Goal: Task Accomplishment & Management: Use online tool/utility

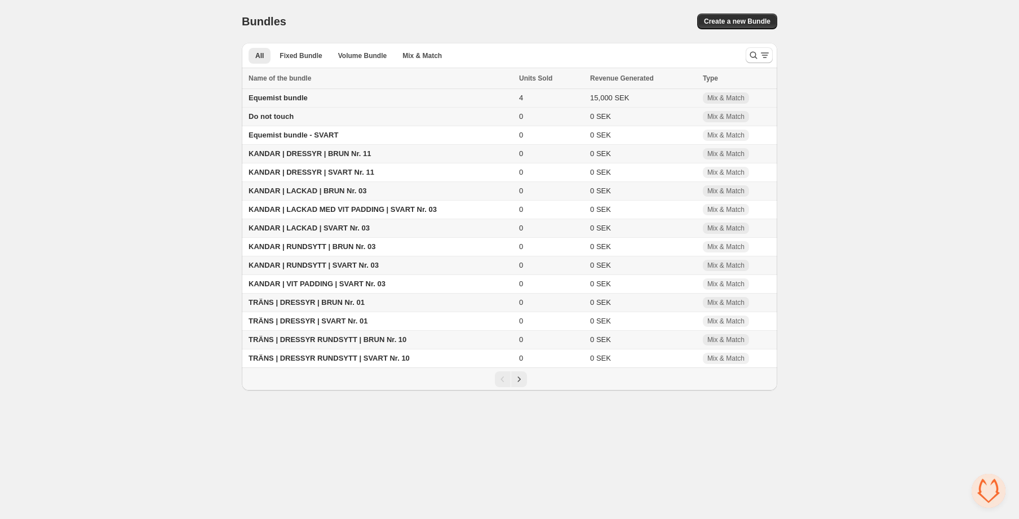
click at [285, 95] on span "Equemist bundle" at bounding box center [278, 98] width 59 height 8
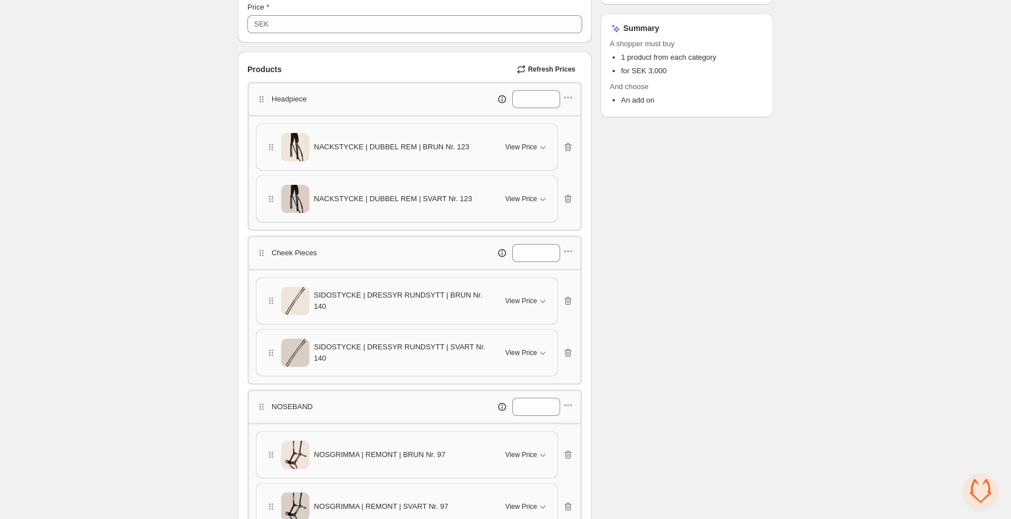
scroll to position [238, 0]
click at [520, 301] on span "View Price" at bounding box center [522, 302] width 32 height 9
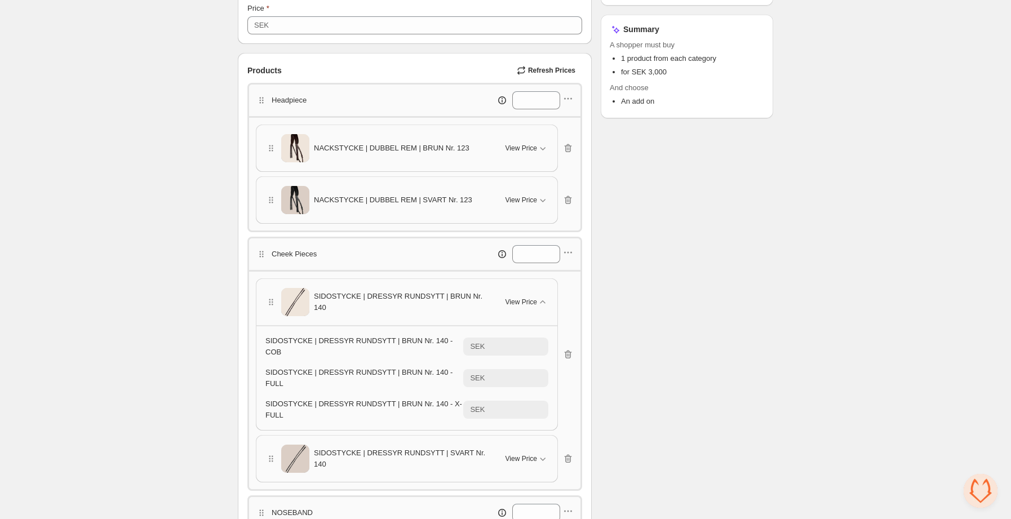
click at [314, 303] on span "SIDOSTYCKE | DRESSYR RUNDSYTT | BRUN Nr. 140" at bounding box center [403, 302] width 178 height 23
click at [294, 303] on img at bounding box center [295, 303] width 28 height 36
click at [573, 246] on div "*" at bounding box center [507, 254] width 133 height 18
click at [571, 251] on icon "button" at bounding box center [567, 252] width 11 height 11
